Goal: Transaction & Acquisition: Purchase product/service

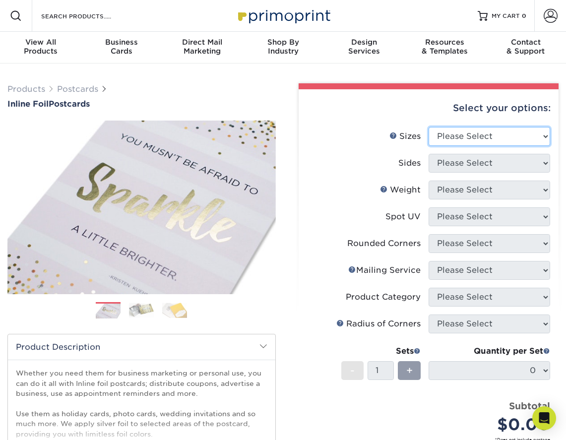
click at [504, 142] on select "Please Select 2.75" x 4.25" 3.5" x 8.5" 4" x 6" 4" x 9" 4.25" x 5.5" 4.25" x 6"…" at bounding box center [490, 136] width 122 height 19
select select "4.00x6.00"
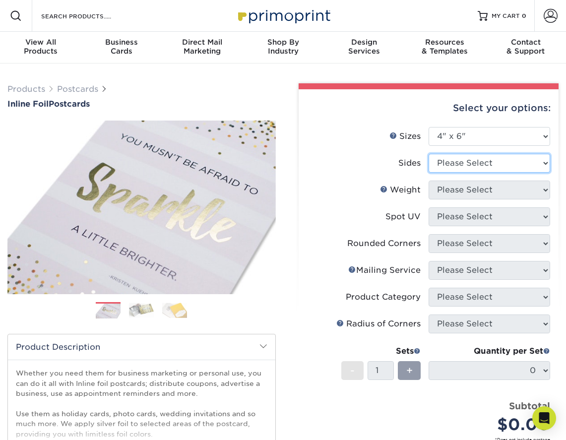
click at [495, 167] on select "Please Select Print Both Sides - Foil Back Only Print Both Sides - Foil Both Si…" at bounding box center [490, 163] width 122 height 19
select select "e9e9dfb3-fba1-4d60-972c-fd9ca5904d33"
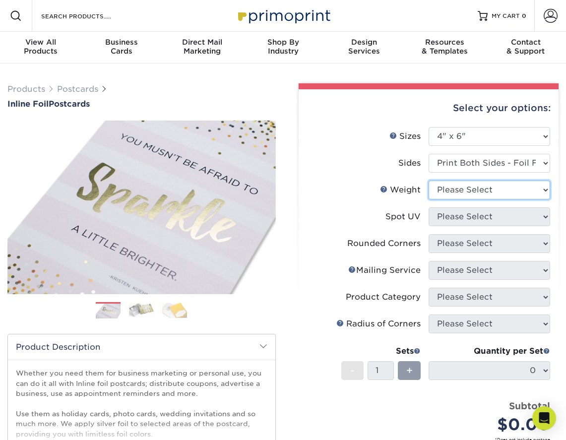
click at [495, 191] on select "Please Select 16PT" at bounding box center [490, 190] width 122 height 19
select select "16PT"
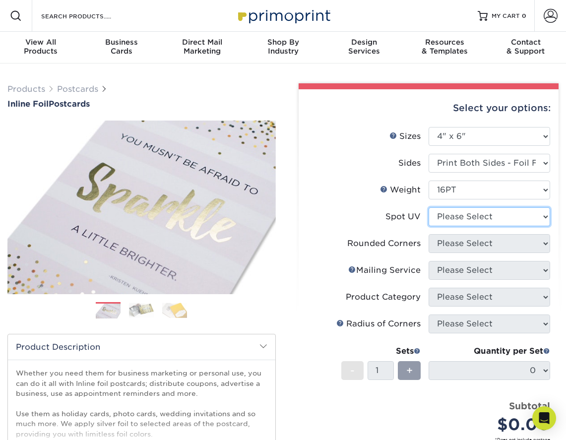
click at [486, 217] on select "Please Select No Spot UV Front and Back (Both Sides) Front Only Back Only" at bounding box center [490, 216] width 122 height 19
select select "3"
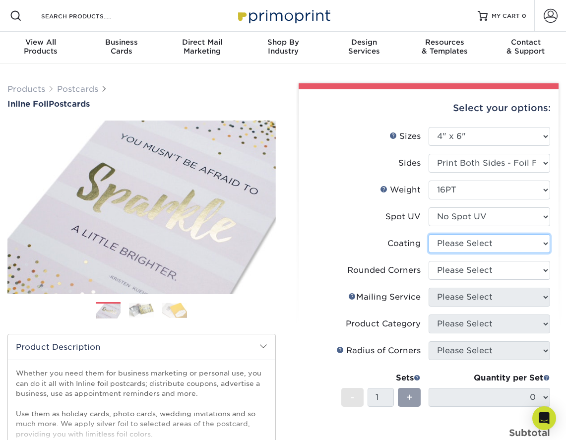
click at [485, 242] on select at bounding box center [490, 243] width 122 height 19
select select "3e7618de-abca-4bda-9f97-8b9129e913d8"
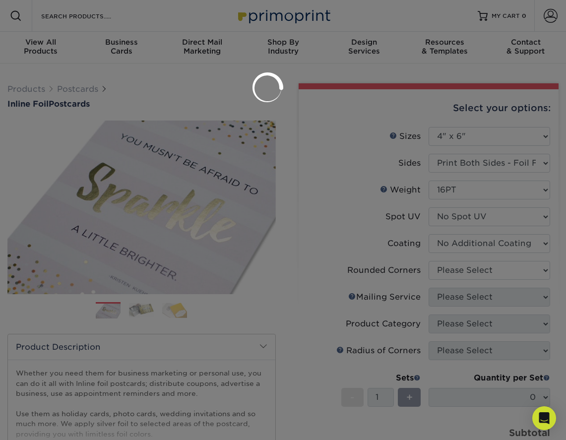
click at [481, 274] on div at bounding box center [283, 220] width 566 height 440
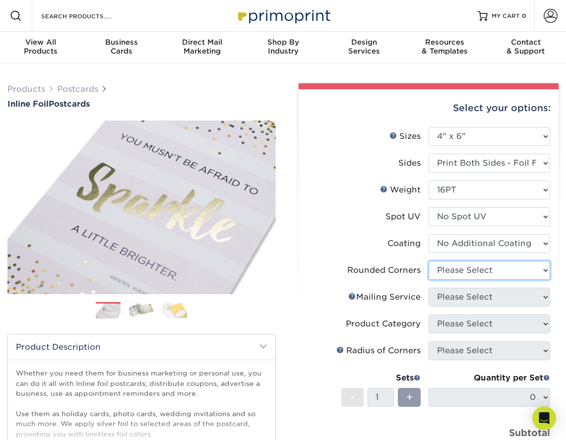
click at [479, 266] on select "Please Select Yes - Round 4 Corners No" at bounding box center [490, 270] width 122 height 19
select select "0"
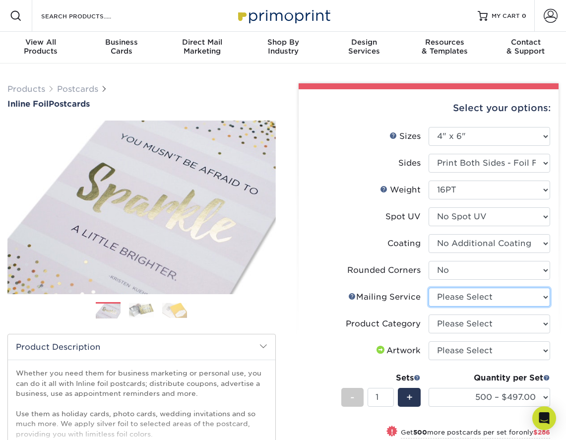
click at [490, 298] on select "Please Select No Direct Mailing Service No, I will mail/stamp/imprint Direct Ma…" at bounding box center [490, 297] width 122 height 19
select select "3e5e9bdd-d78a-4c28-a41d-fe1407925ca6"
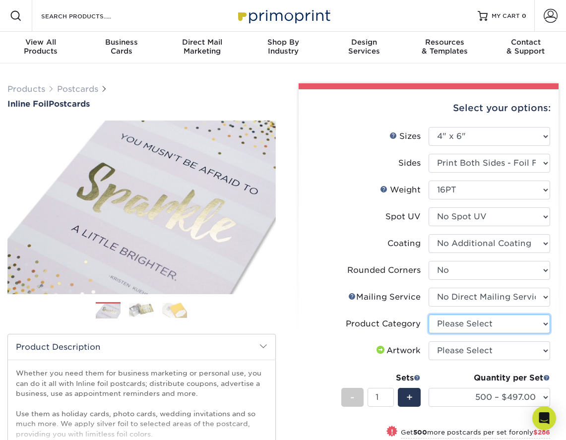
click at [488, 323] on select "Please Select Postcards" at bounding box center [490, 324] width 122 height 19
select select "9b7272e0-d6c8-4c3c-8e97-d3a1bcdab858"
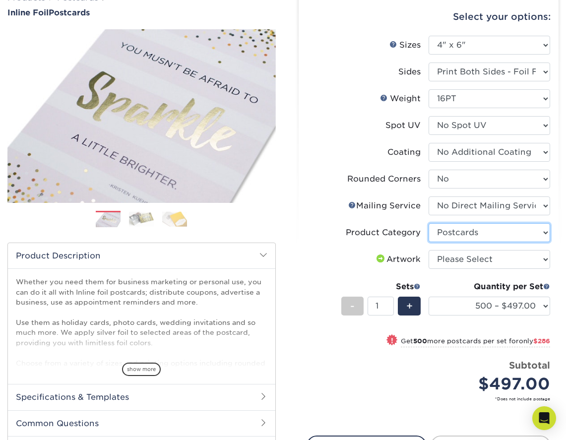
scroll to position [93, 0]
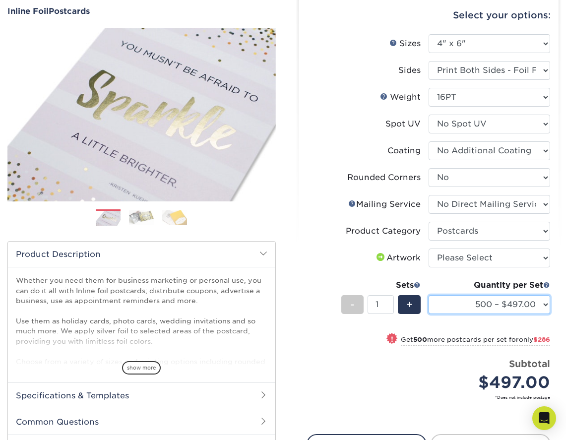
click at [477, 305] on select "500 – $497.00 1000 – $783.00 2500 – $1125.00 5000 – $1600.00" at bounding box center [490, 304] width 122 height 19
click at [524, 258] on select "Please Select I will upload files I need a design - $150" at bounding box center [490, 258] width 122 height 19
select select "upload"
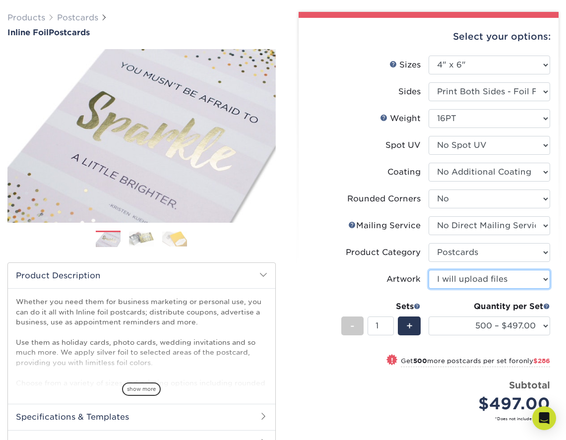
scroll to position [60, 0]
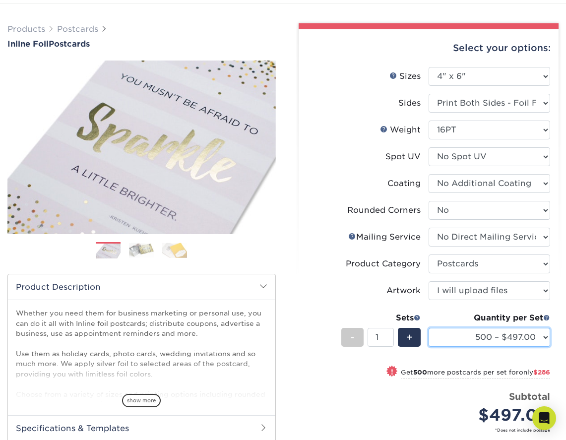
click at [524, 338] on select "500 – $497.00 1000 – $783.00 2500 – $1125.00 5000 – $1600.00" at bounding box center [490, 337] width 122 height 19
click at [410, 339] on span "+" at bounding box center [409, 337] width 6 height 15
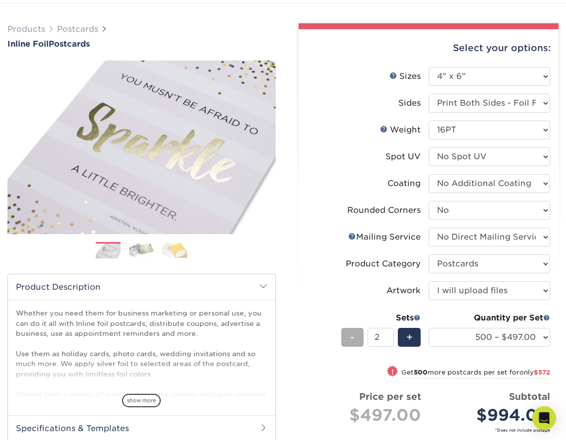
click at [363, 335] on div "-" at bounding box center [352, 337] width 22 height 19
type input "1"
click at [488, 346] on select "500 – $497.00 1000 – $783.00 2500 – $1125.00 5000 – $1600.00" at bounding box center [490, 337] width 122 height 19
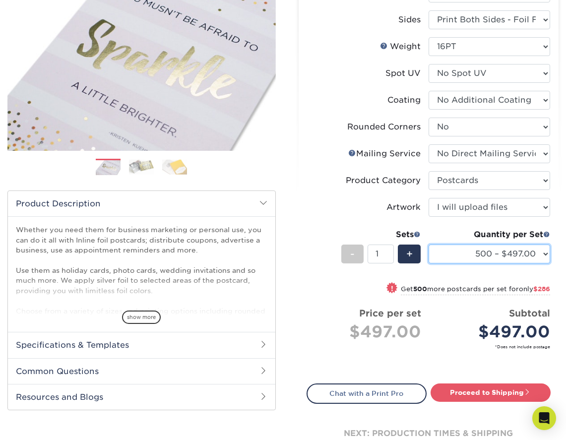
scroll to position [0, 0]
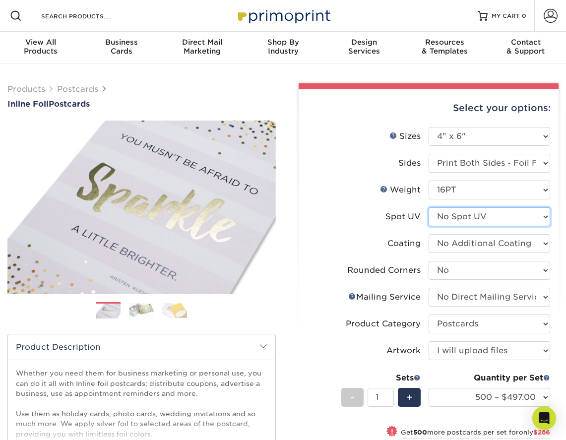
click at [486, 213] on select "Please Select No Spot UV Front and Back (Both Sides) Front Only Back Only" at bounding box center [490, 216] width 122 height 19
select select "0"
select select "-1"
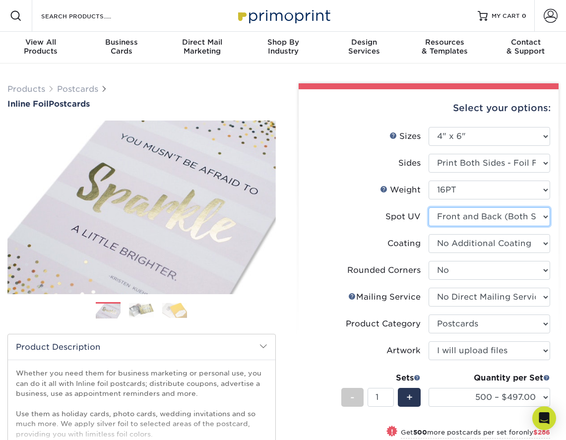
select select
select select "-1"
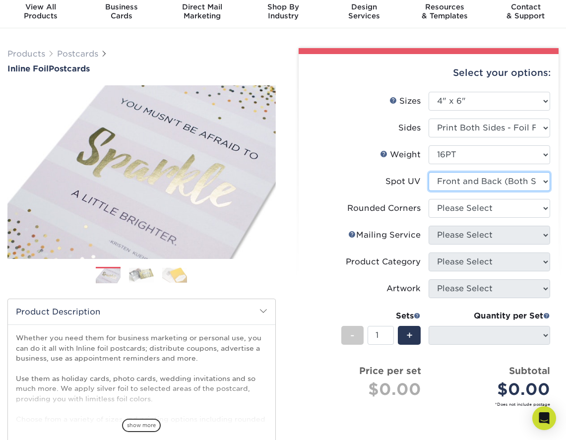
scroll to position [37, 0]
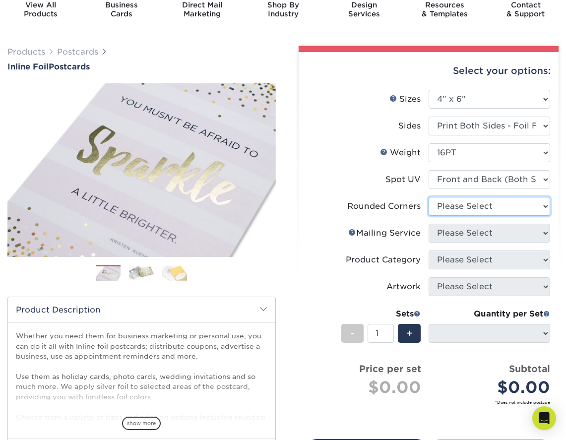
click at [470, 208] on select "Please Select Yes - Round 4 Corners No" at bounding box center [490, 206] width 122 height 19
select select "0"
select select "-1"
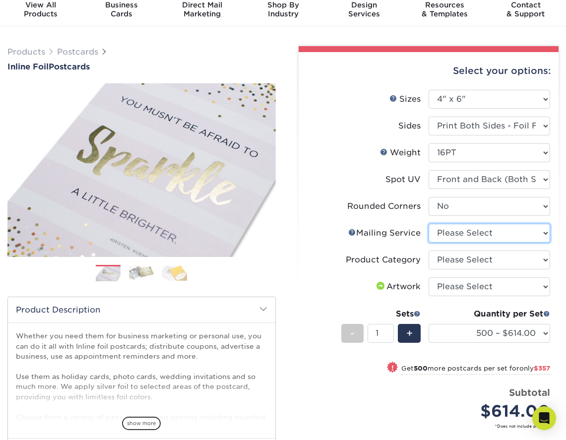
click at [531, 233] on select "Please Select No Direct Mailing Service No, I will mail/stamp/imprint Direct Ma…" at bounding box center [490, 233] width 122 height 19
select select "3e5e9bdd-d78a-4c28-a41d-fe1407925ca6"
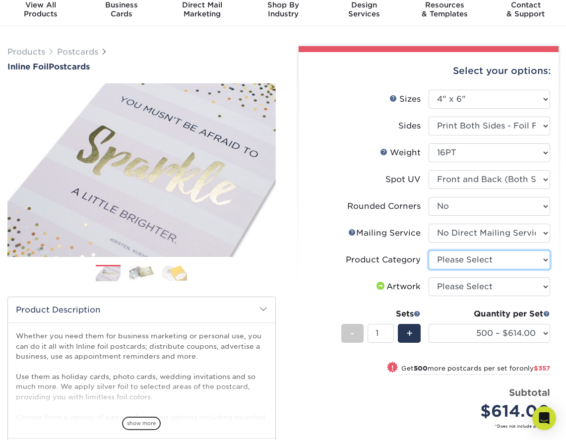
click at [517, 253] on select "Please Select Postcards" at bounding box center [490, 260] width 122 height 19
select select "9b7272e0-d6c8-4c3c-8e97-d3a1bcdab858"
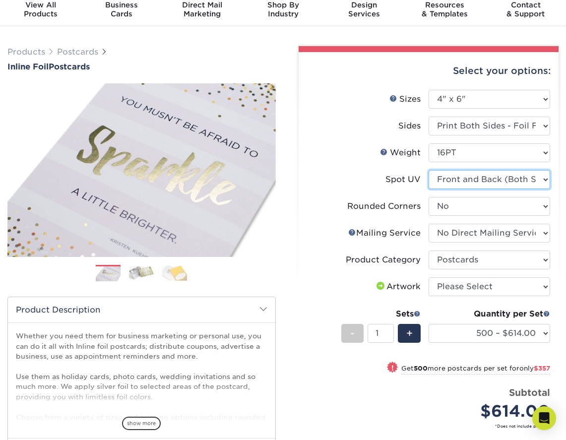
click at [509, 187] on select "Please Select No Spot UV Front and Back (Both Sides) Front Only Back Only" at bounding box center [490, 179] width 122 height 19
select select "3"
select select "-1"
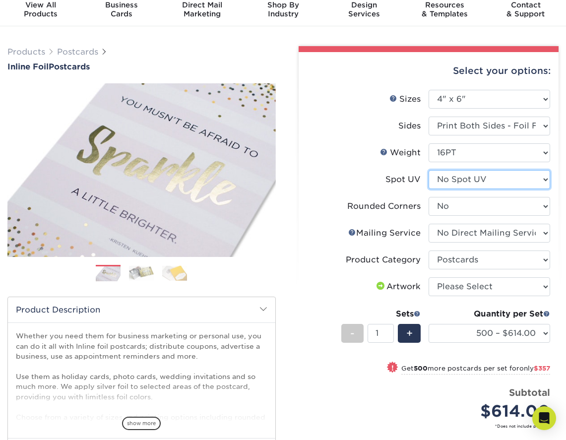
select select
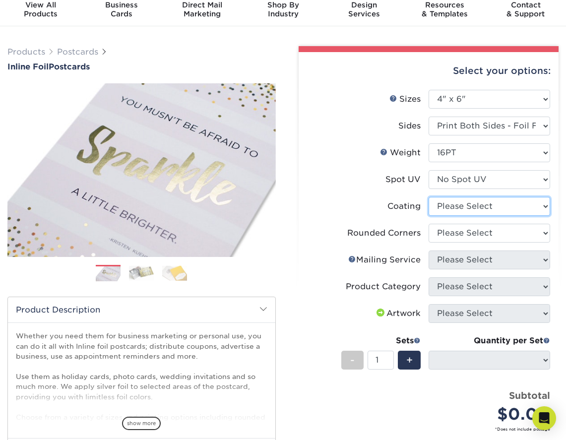
click at [483, 209] on select at bounding box center [490, 206] width 122 height 19
select select "3e7618de-abca-4bda-9f97-8b9129e913d8"
select select
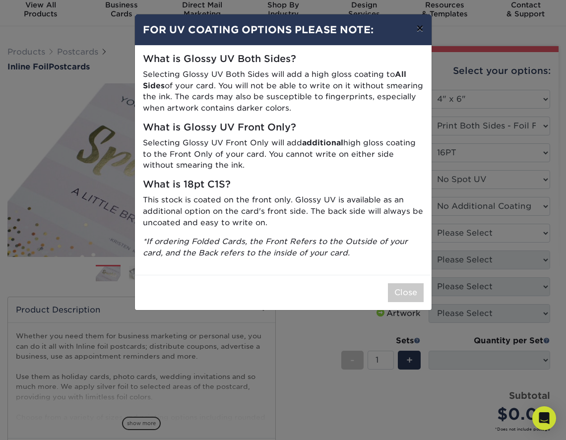
click at [425, 29] on button "×" at bounding box center [419, 28] width 23 height 28
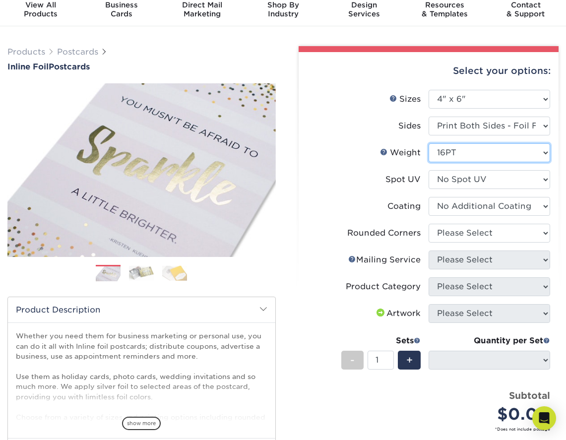
click at [518, 150] on select "Please Select 16PT" at bounding box center [490, 152] width 122 height 19
click at [501, 248] on li "Rounded Corners Please Select Yes - Round 4 Corners No" at bounding box center [429, 237] width 244 height 27
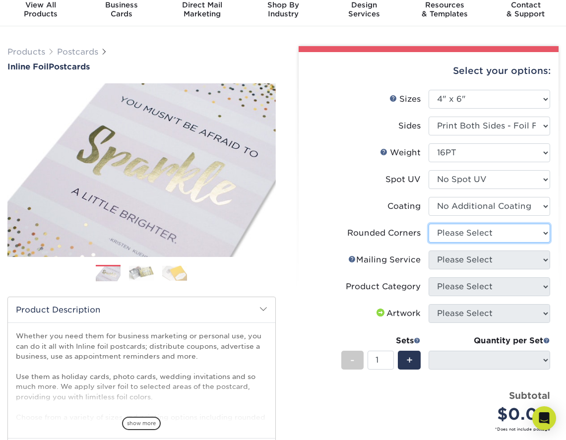
click at [501, 237] on select "Please Select Yes - Round 4 Corners No" at bounding box center [490, 233] width 122 height 19
select select "0"
select select "-1"
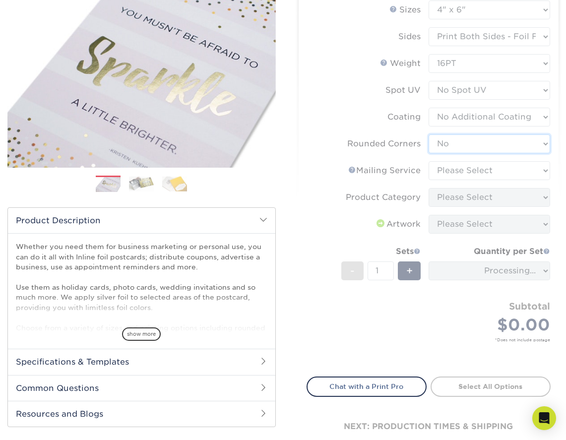
scroll to position [128, 0]
